Goal: Navigation & Orientation: Find specific page/section

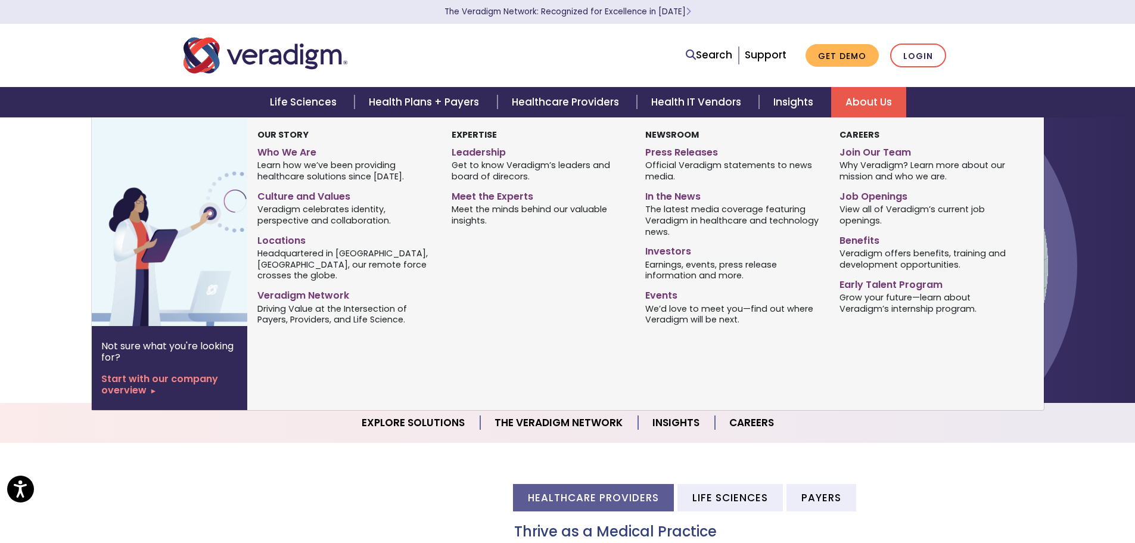
click at [868, 102] on link "About Us" at bounding box center [868, 102] width 75 height 30
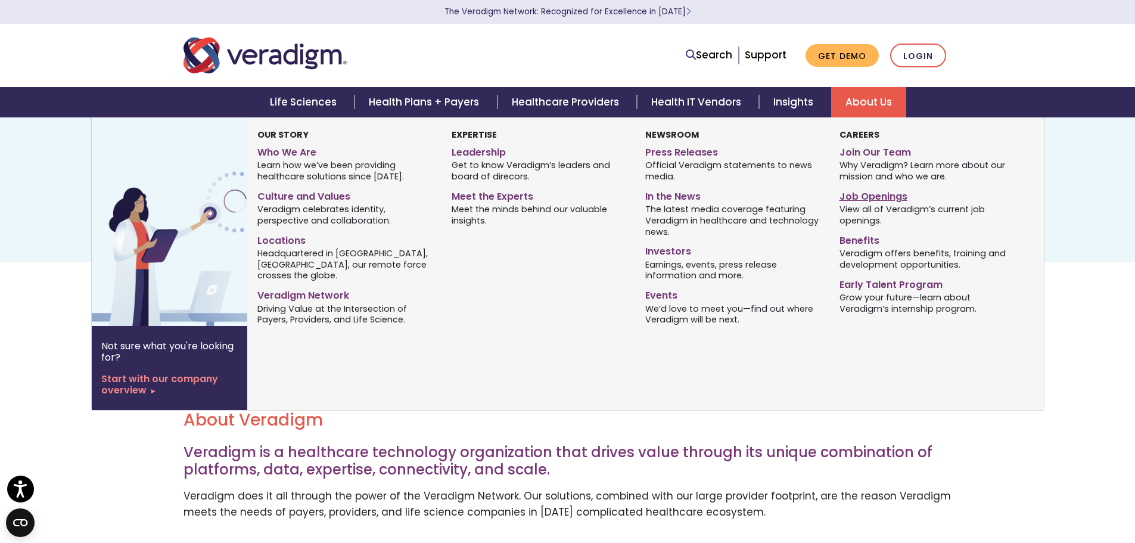
click at [857, 202] on link "Job Openings" at bounding box center [927, 194] width 176 height 17
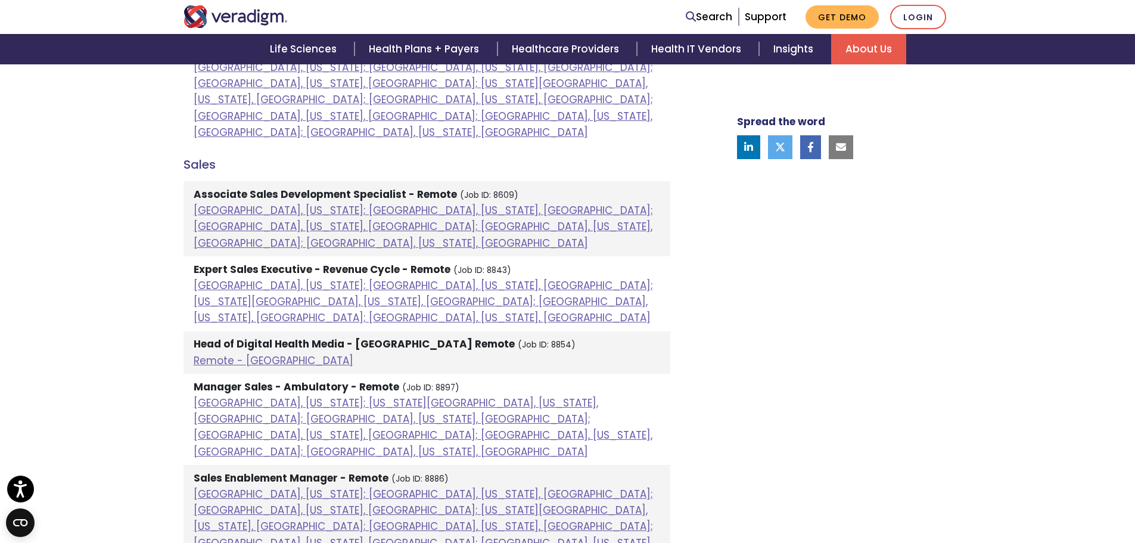
scroll to position [1072, 0]
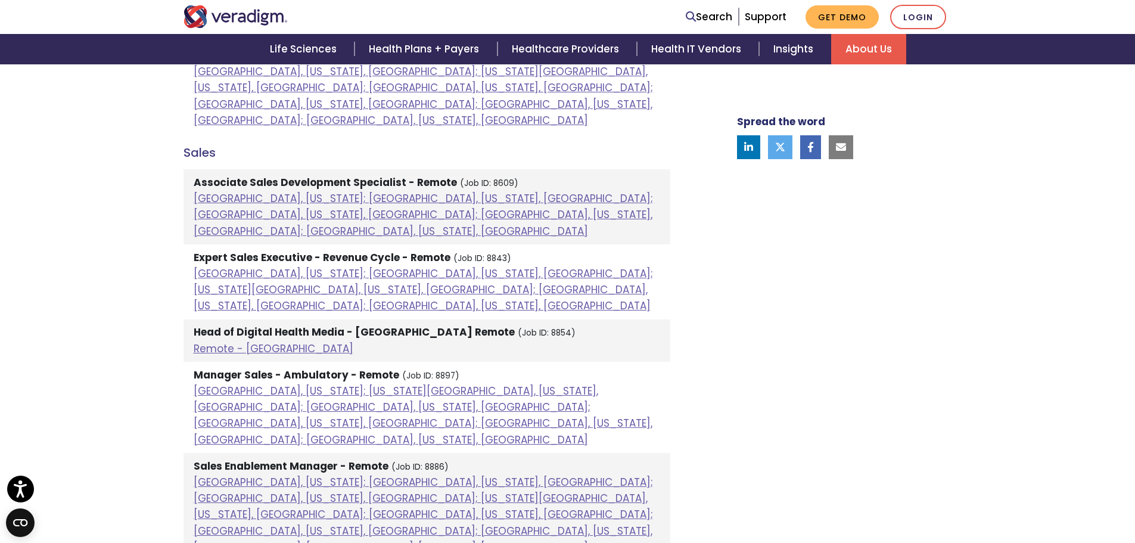
click at [748, 147] on icon at bounding box center [748, 147] width 9 height 10
